Goal: Transaction & Acquisition: Download file/media

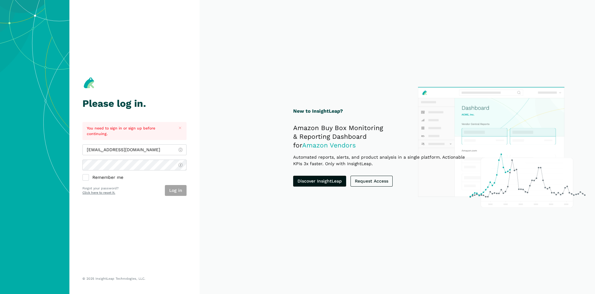
type input "[EMAIL_ADDRESS][DOMAIN_NAME]"
drag, startPoint x: 172, startPoint y: 197, endPoint x: 173, endPoint y: 192, distance: 4.7
click at [172, 196] on div "Please log in. You need to sign in or sign up before continuing. [EMAIL_ADDRESS…" at bounding box center [134, 136] width 104 height 246
click at [174, 191] on button "Log in" at bounding box center [176, 190] width 22 height 11
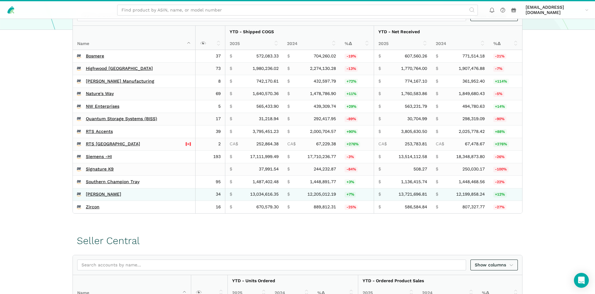
scroll to position [190, 0]
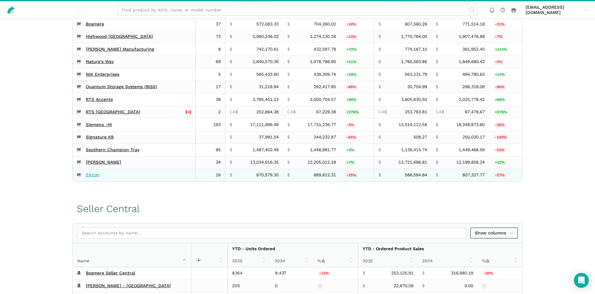
click at [88, 175] on link "Zircon" at bounding box center [93, 175] width 14 height 6
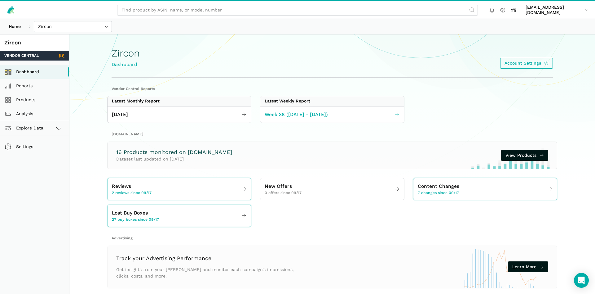
click at [279, 118] on link "Week 38 ([DATE] - [DATE])" at bounding box center [333, 115] width 144 height 12
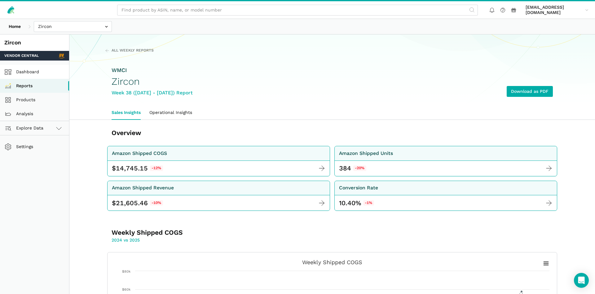
click at [33, 68] on link "Dashboard" at bounding box center [34, 72] width 69 height 14
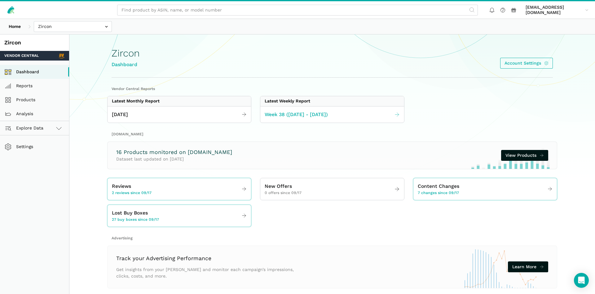
click at [278, 114] on span "Week 38 ([DATE] - [DATE])" at bounding box center [296, 115] width 63 height 8
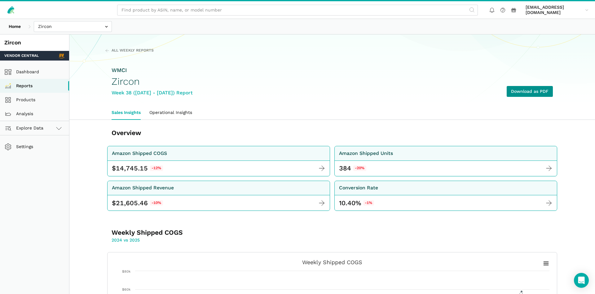
click at [525, 91] on link "Download as PDF" at bounding box center [530, 91] width 46 height 11
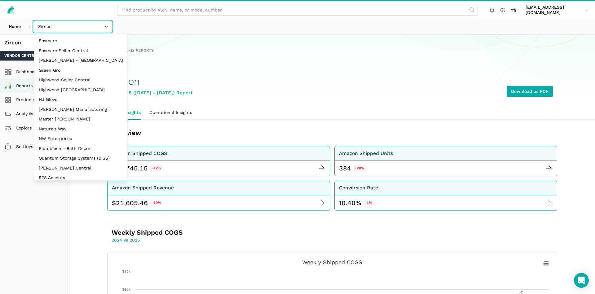
click at [73, 27] on input "text" at bounding box center [73, 26] width 78 height 11
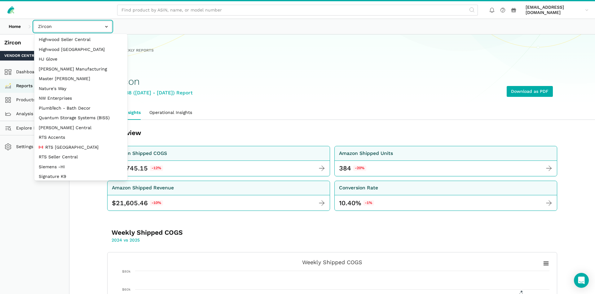
scroll to position [83, 0]
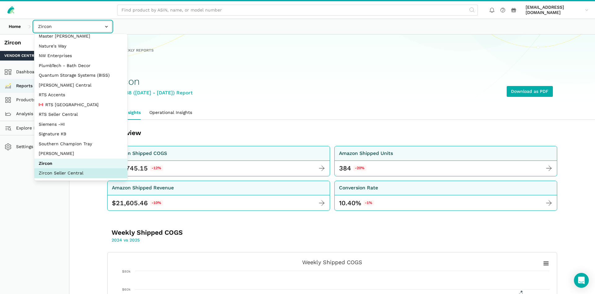
select select "sxXy7QUnd3DBseUermwZGXsL"
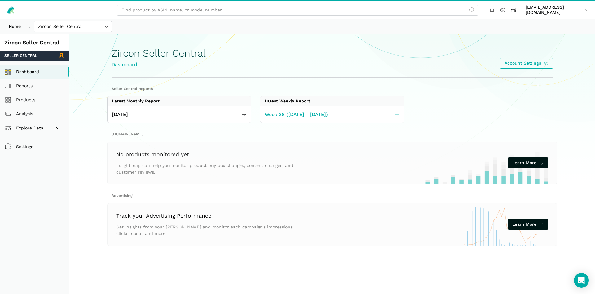
click at [288, 113] on span "Week 38 ([DATE] - [DATE])" at bounding box center [296, 115] width 63 height 8
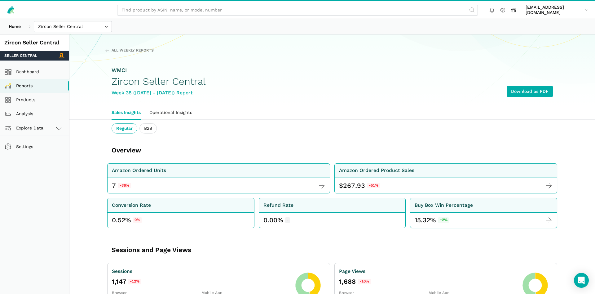
click at [513, 80] on div "WMCI Zircon Seller Central Week 38 ([DATE] - [DATE]) Report Download as PDF" at bounding box center [333, 82] width 442 height 48
click at [516, 94] on link "Download as PDF" at bounding box center [530, 91] width 46 height 11
